Goal: Navigation & Orientation: Understand site structure

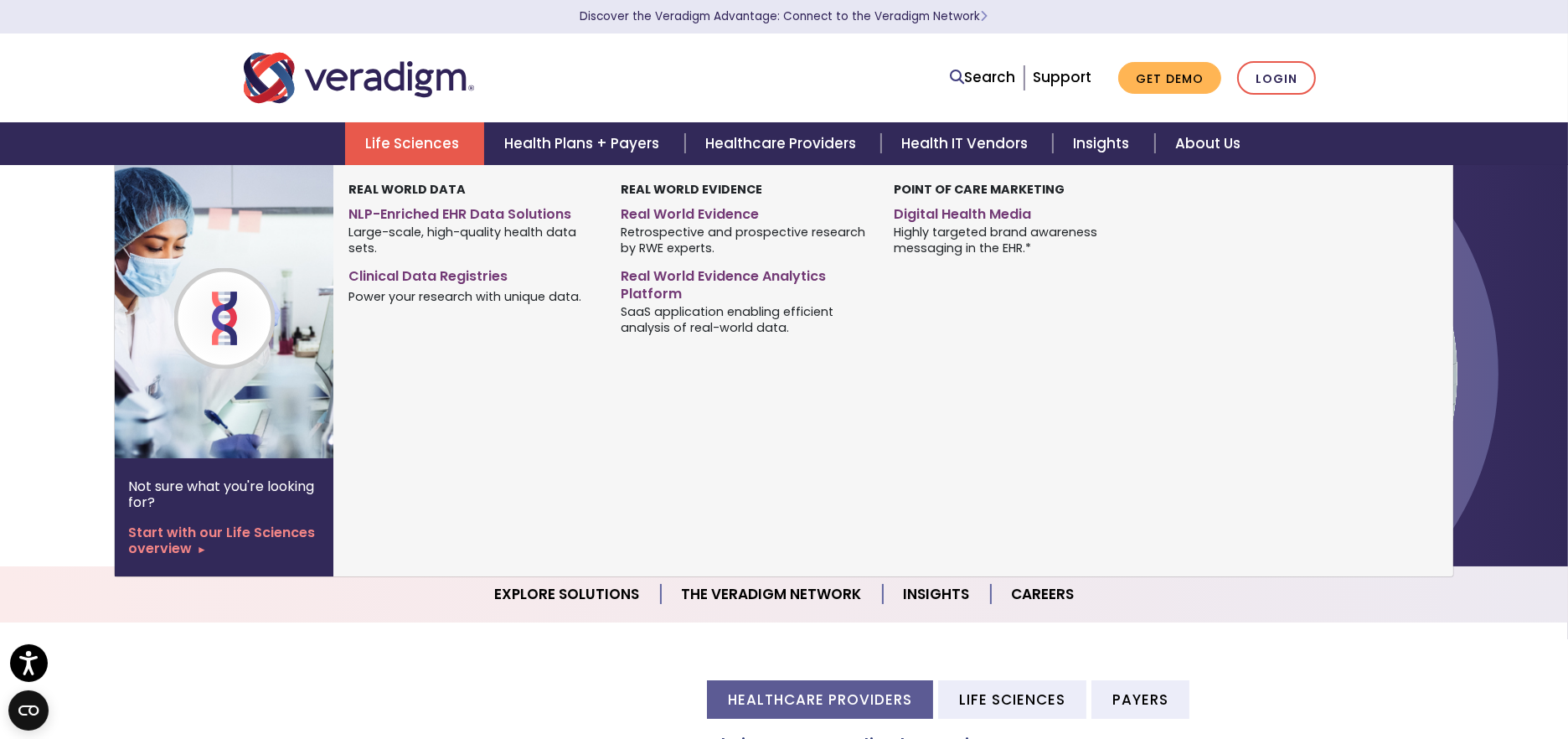
click at [450, 142] on link "Life Sciences" at bounding box center [414, 143] width 139 height 43
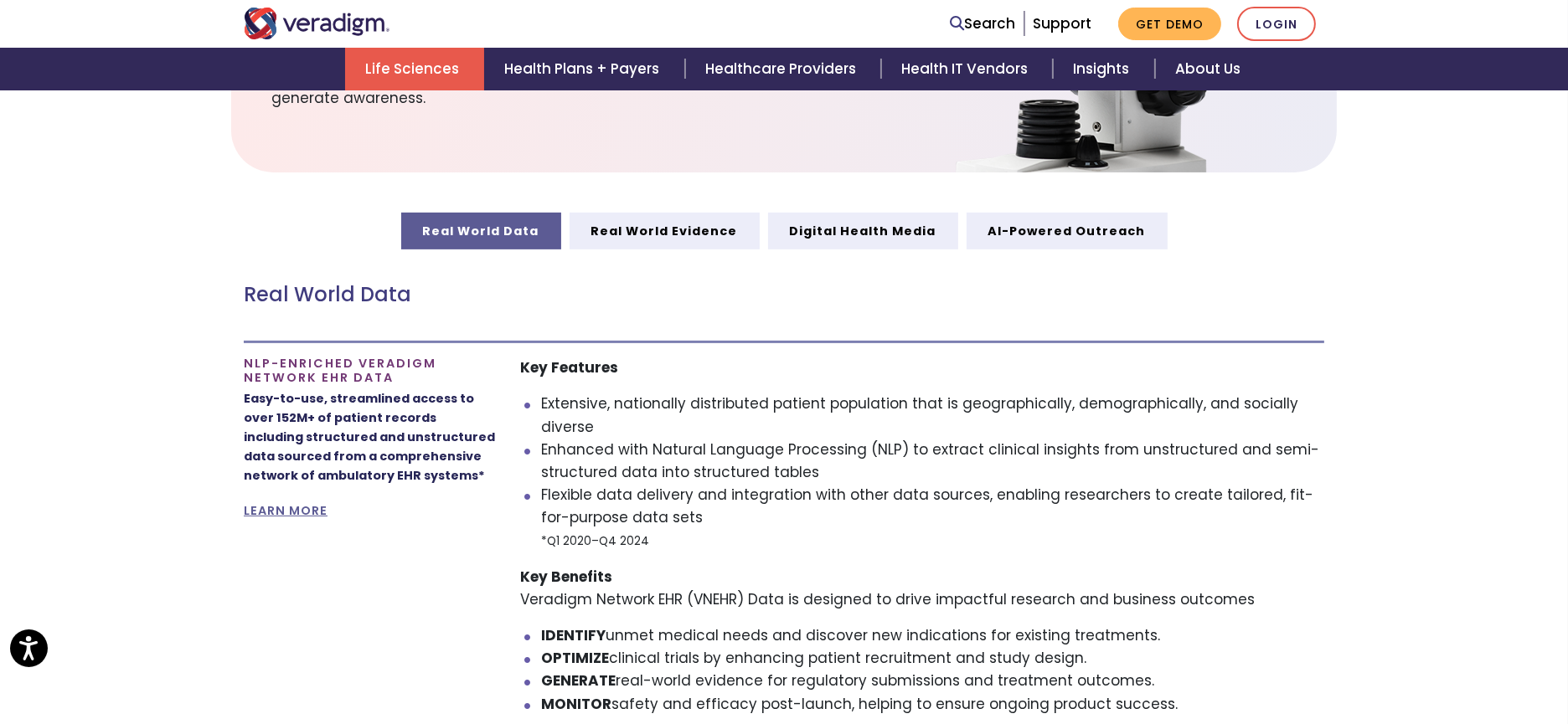
scroll to position [806, 0]
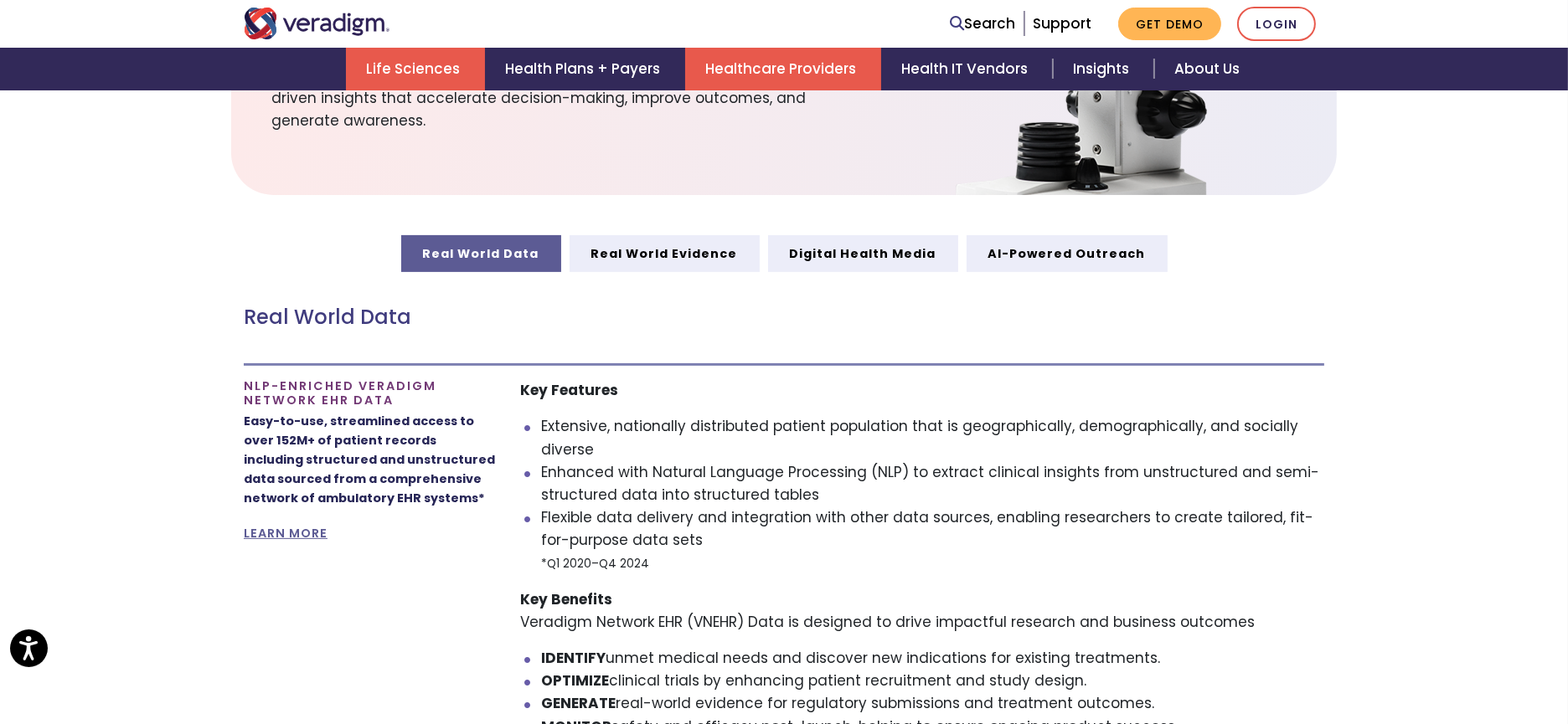
click at [802, 59] on link "Healthcare Providers" at bounding box center [783, 69] width 196 height 43
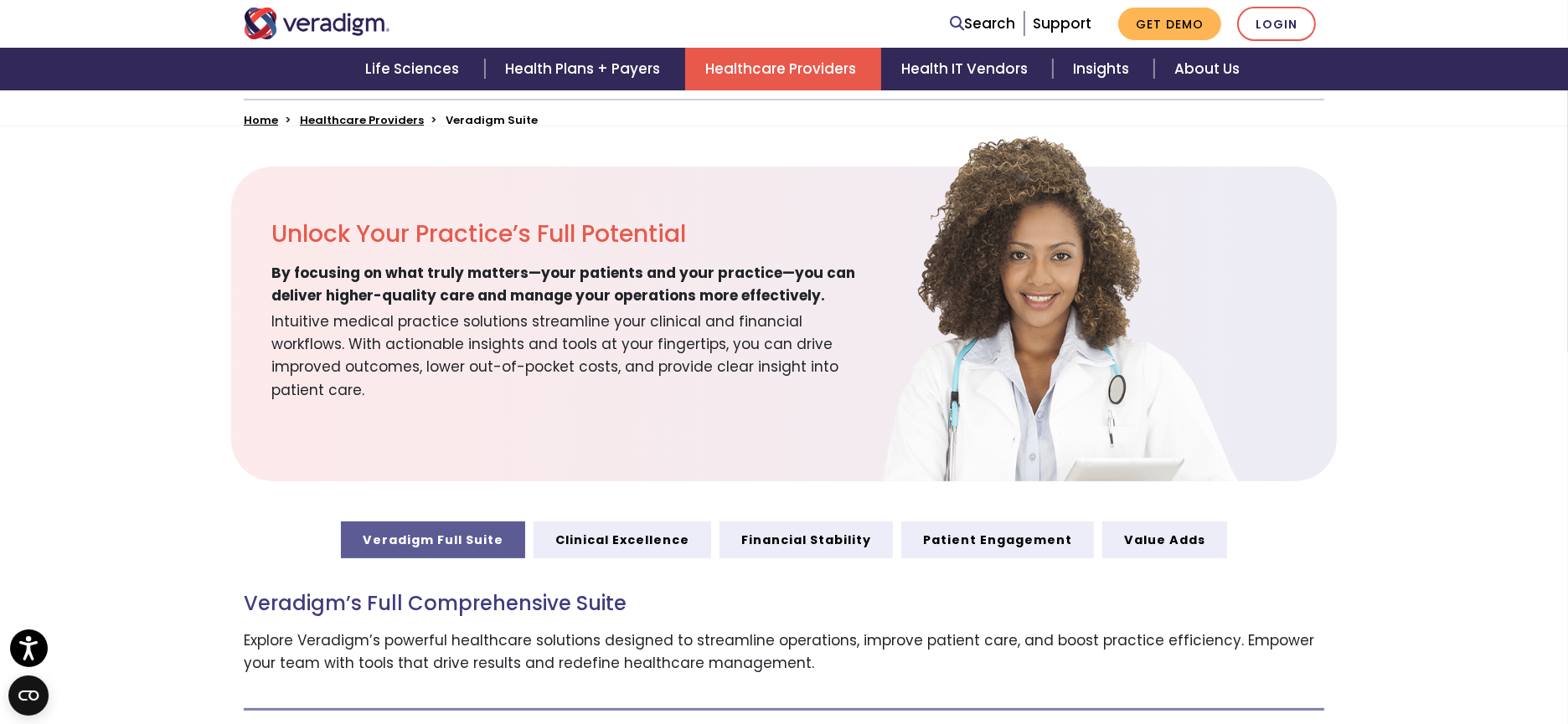
scroll to position [558, 0]
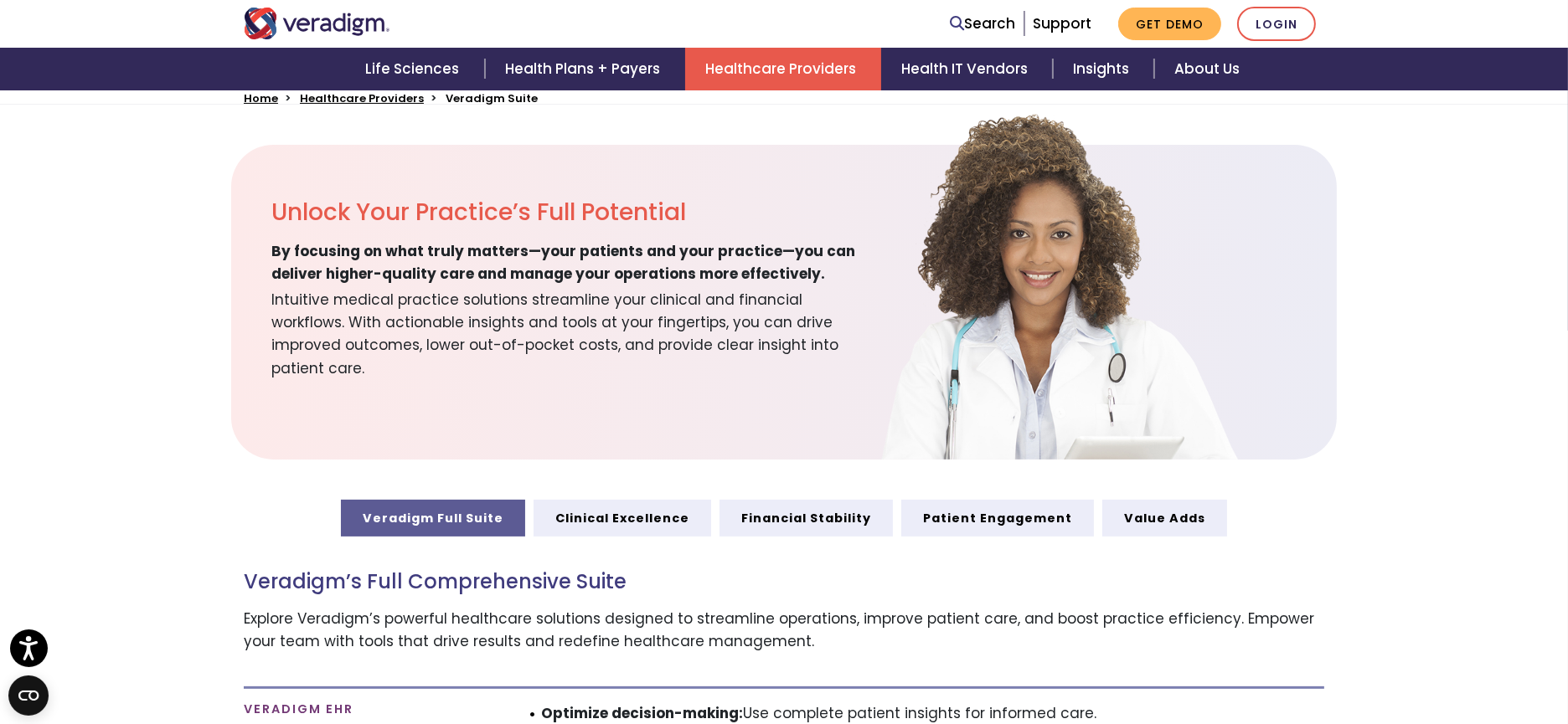
click at [776, 68] on link "Healthcare Providers" at bounding box center [783, 69] width 196 height 43
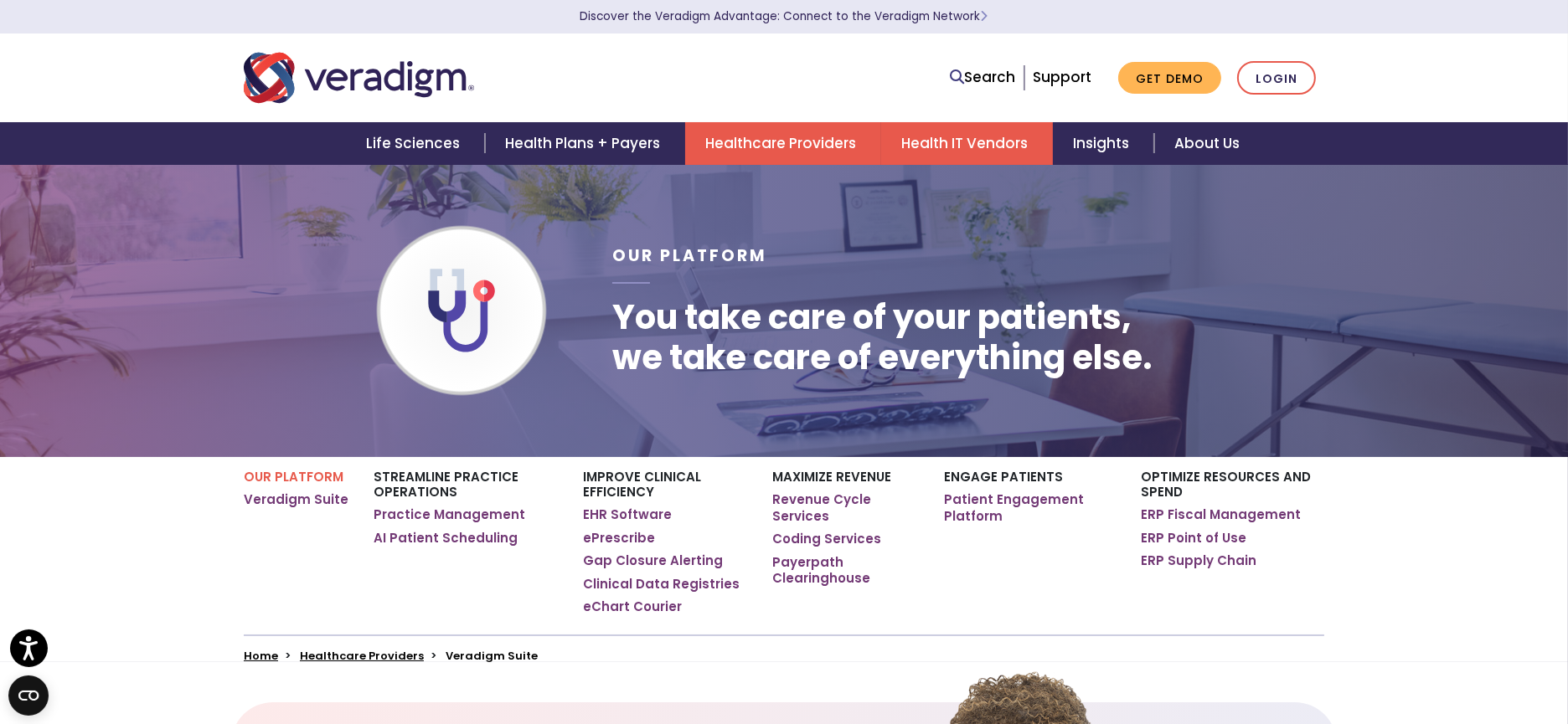
click at [948, 138] on link "Health IT Vendors" at bounding box center [967, 143] width 172 height 43
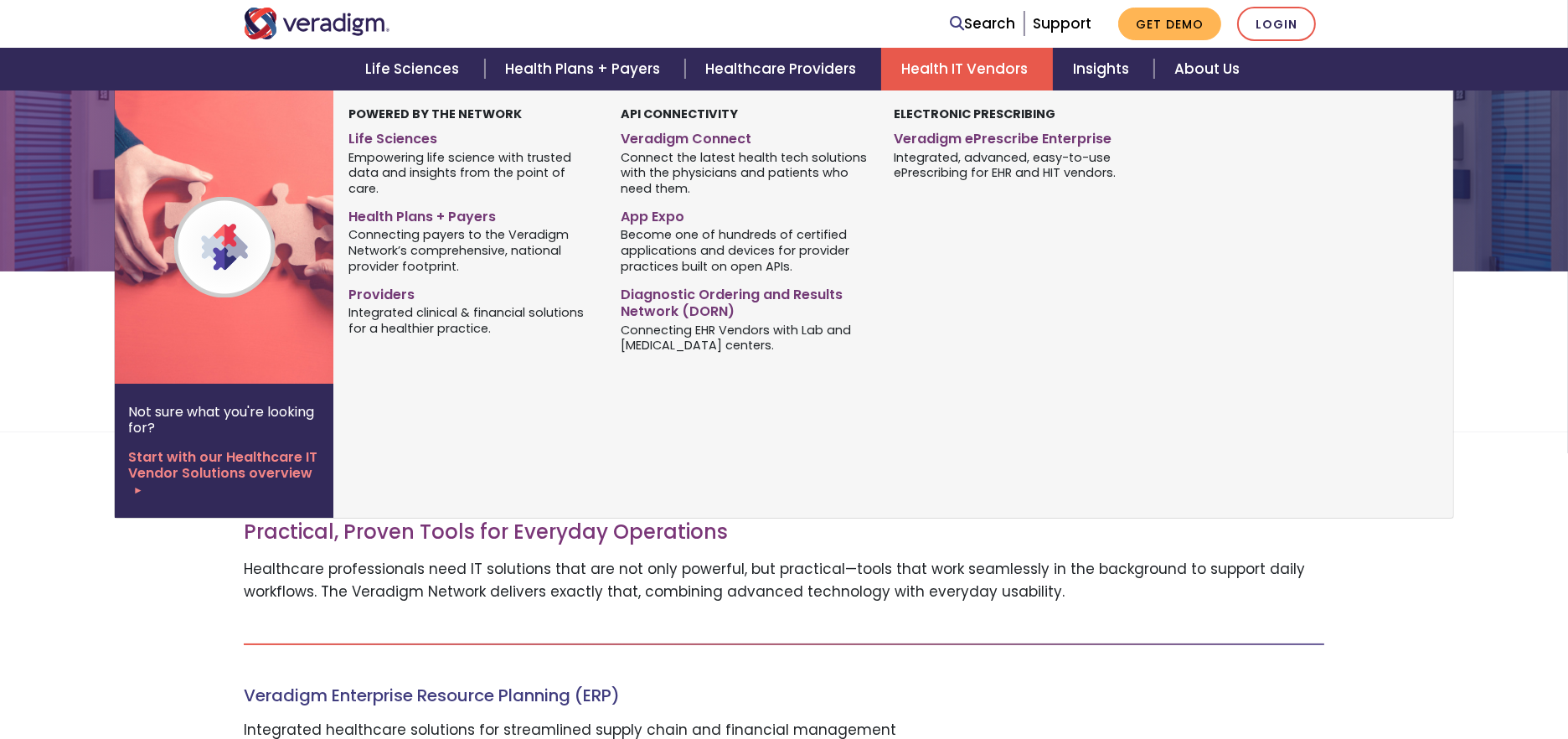
scroll to position [434, 0]
